Goal: Information Seeking & Learning: Learn about a topic

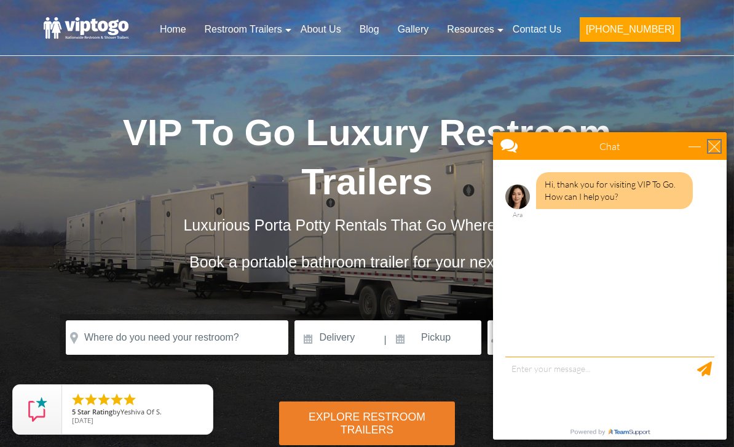
click at [710, 146] on div "close" at bounding box center [715, 146] width 12 height 12
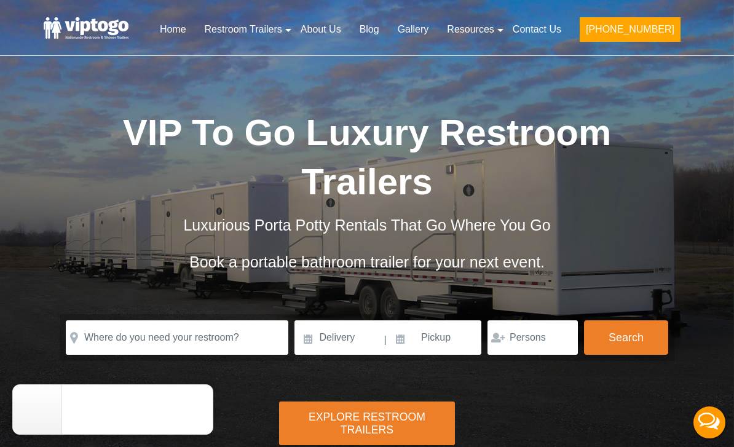
click at [384, 416] on div "Explore Restroom Trailers" at bounding box center [367, 424] width 177 height 44
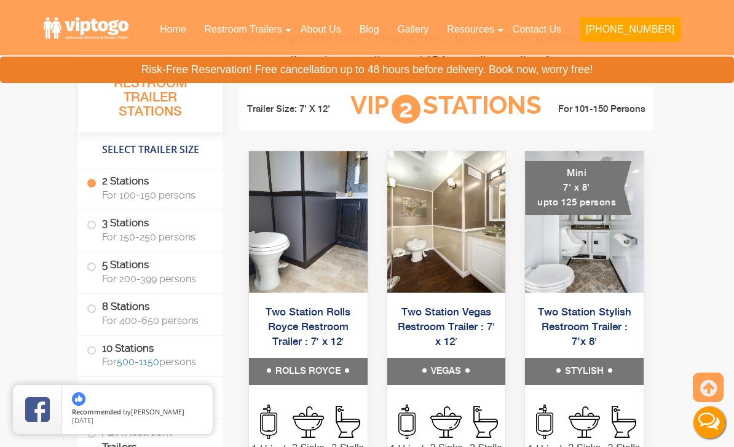
scroll to position [527, 0]
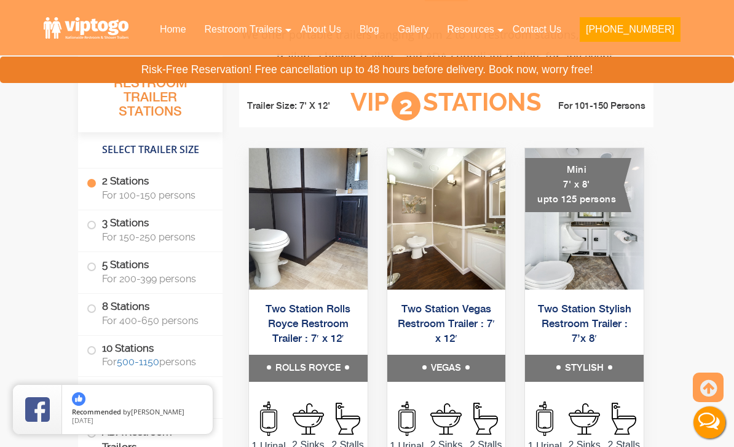
click at [464, 281] on img at bounding box center [447, 218] width 119 height 141
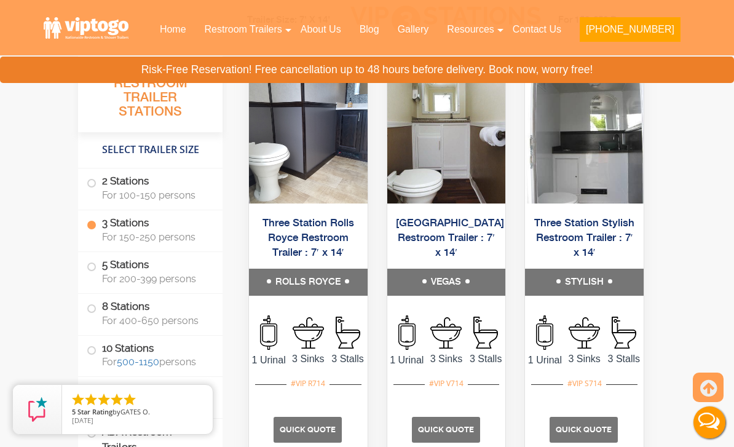
scroll to position [1502, 0]
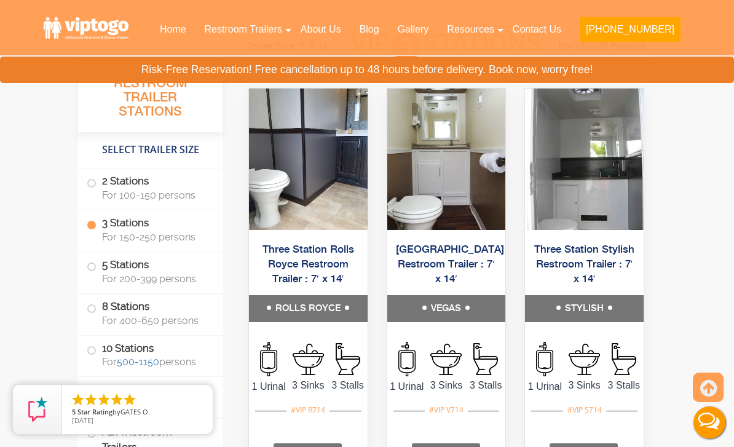
click at [477, 230] on img at bounding box center [447, 159] width 119 height 141
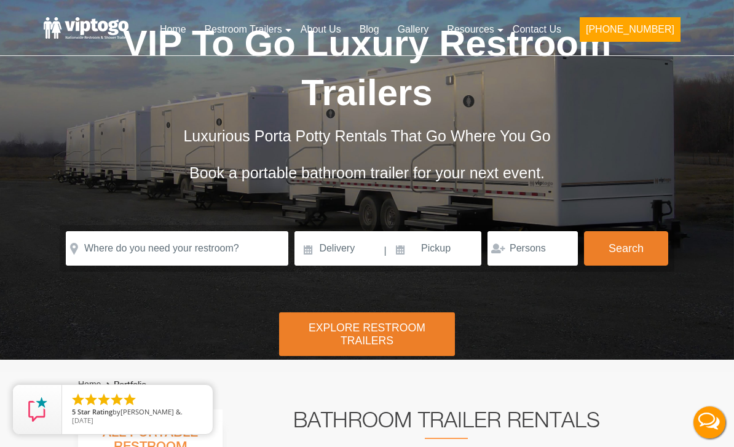
scroll to position [0, 0]
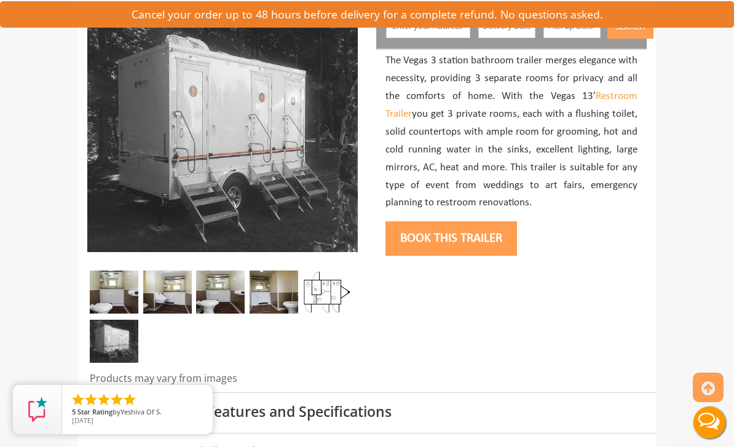
scroll to position [178, 0]
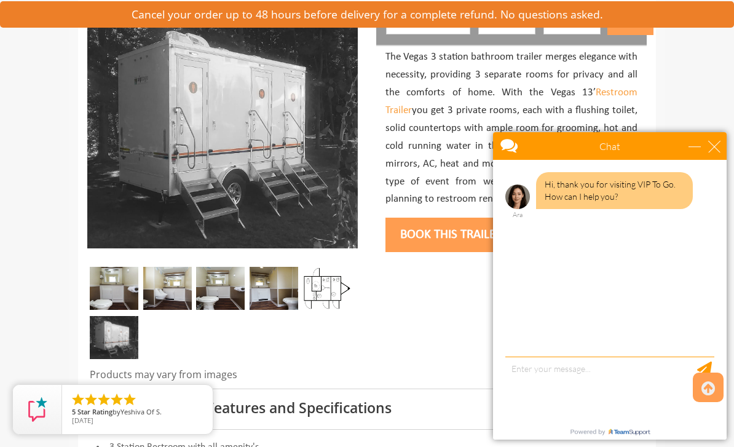
click at [135, 281] on img at bounding box center [114, 288] width 49 height 43
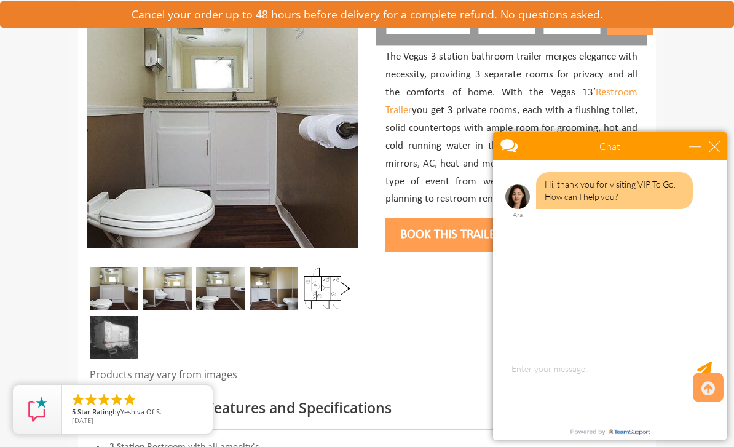
scroll to position [174, 0]
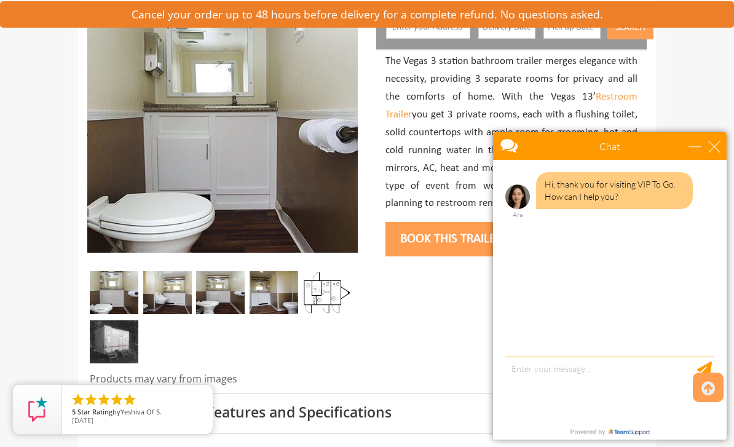
click at [183, 293] on img at bounding box center [167, 292] width 49 height 43
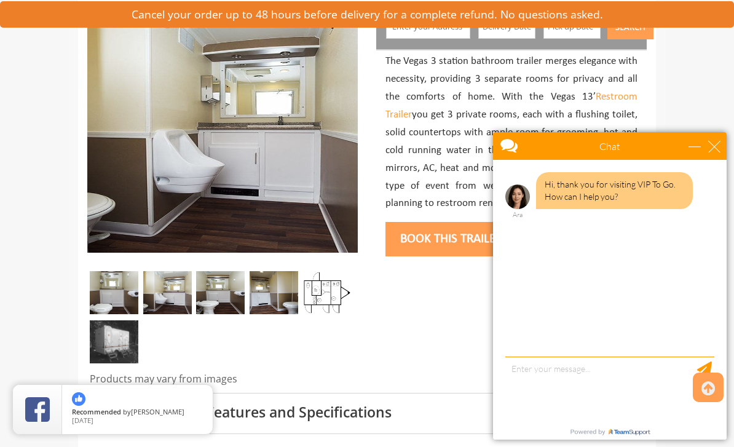
click at [228, 304] on img at bounding box center [220, 292] width 49 height 43
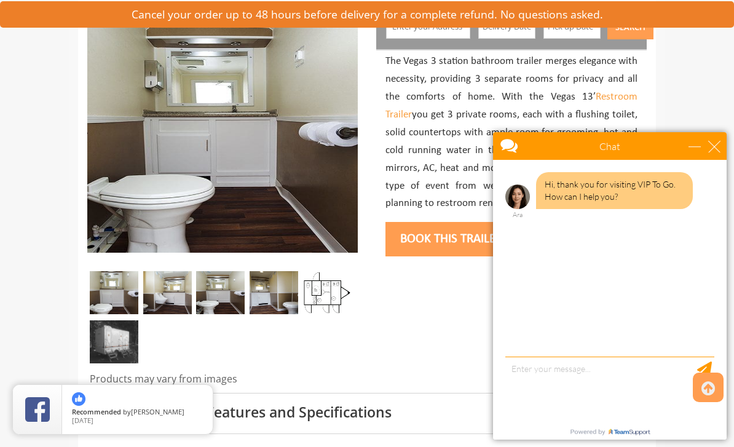
click at [233, 295] on img at bounding box center [220, 292] width 49 height 43
click at [270, 296] on img at bounding box center [274, 292] width 49 height 43
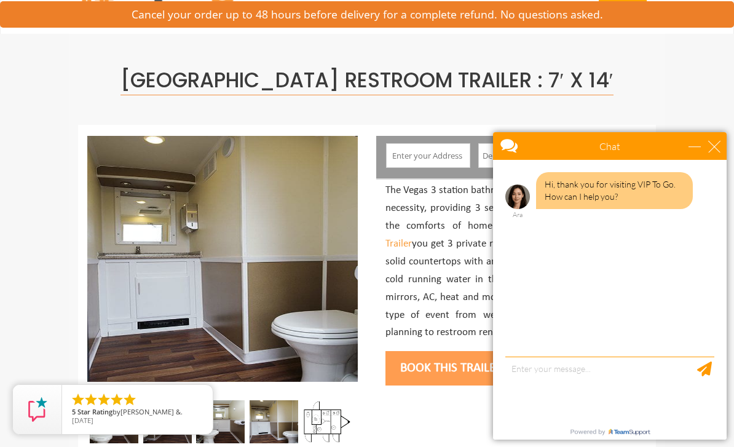
scroll to position [46, 0]
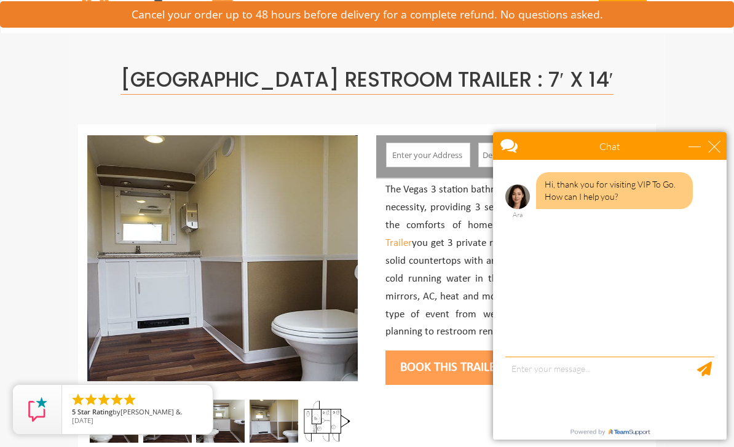
click at [720, 138] on div "Chat" at bounding box center [610, 146] width 234 height 28
click at [716, 146] on div "close" at bounding box center [715, 146] width 12 height 12
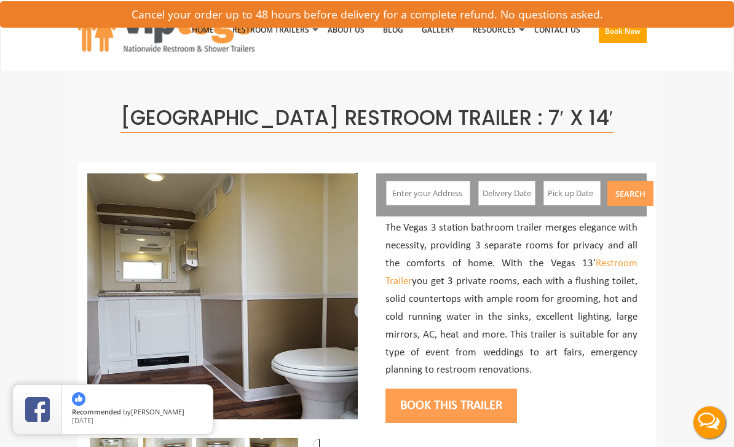
scroll to position [0, 0]
